Goal: Information Seeking & Learning: Learn about a topic

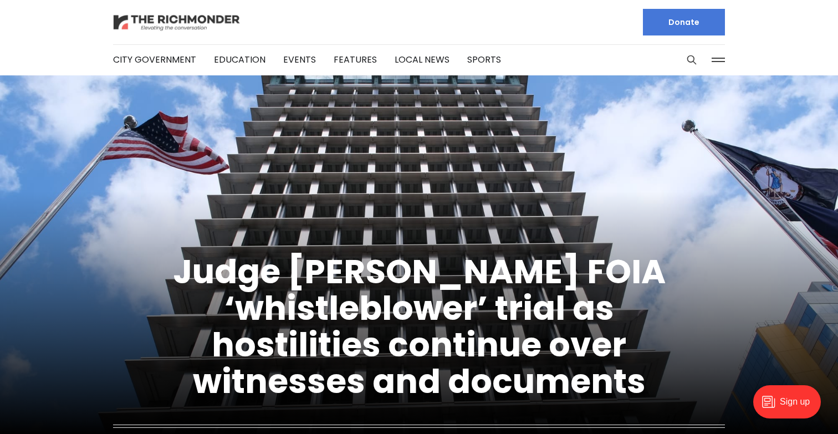
click at [212, 17] on img at bounding box center [177, 22] width 128 height 19
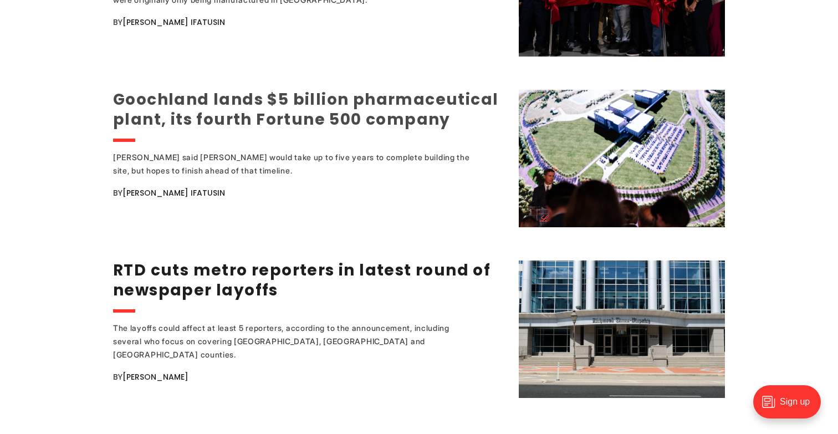
scroll to position [2092, 0]
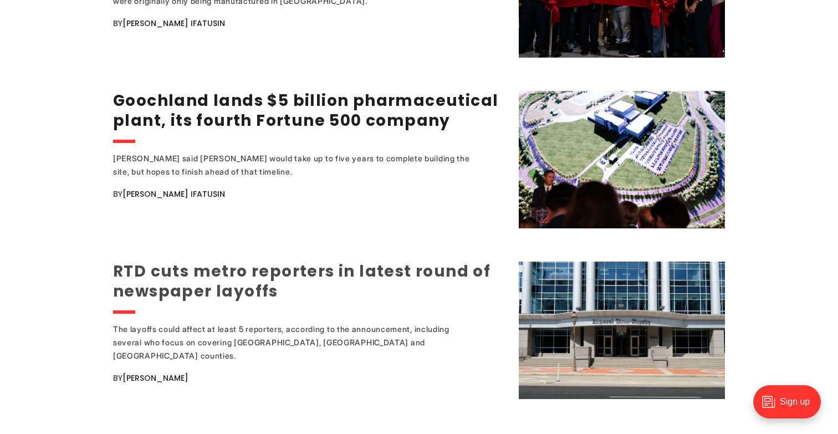
click at [213, 271] on link "RTD cuts metro reporters in latest round of newspaper layoffs" at bounding box center [302, 282] width 378 height 42
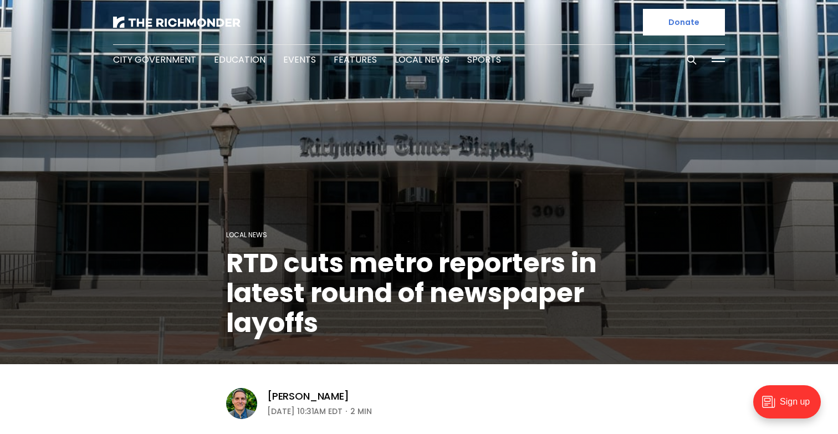
click at [415, 67] on li "Local News" at bounding box center [422, 60] width 55 height 60
click at [412, 60] on link "Local News" at bounding box center [422, 59] width 55 height 13
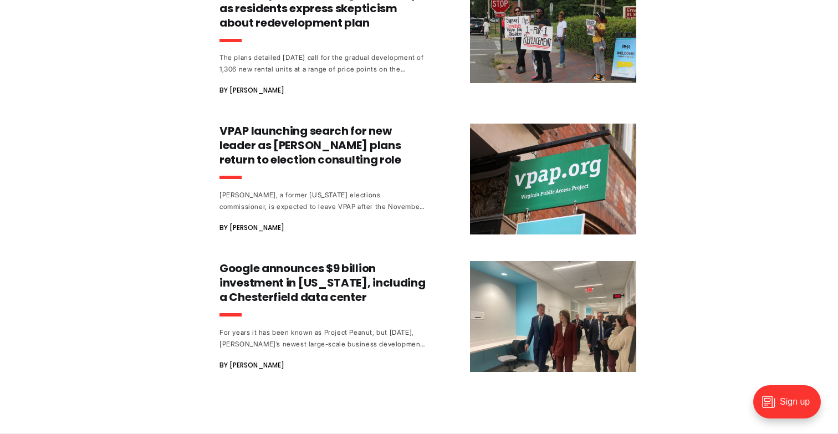
scroll to position [2240, 0]
